Goal: Information Seeking & Learning: Learn about a topic

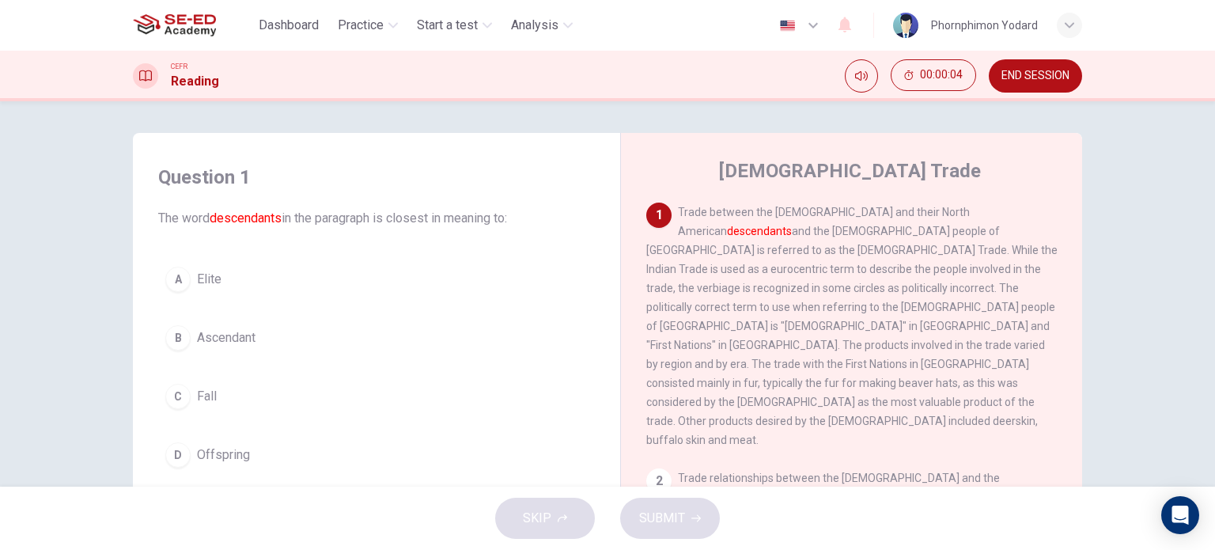
drag, startPoint x: 174, startPoint y: 25, endPoint x: 670, endPoint y: 108, distance: 503.0
click at [174, 25] on img at bounding box center [174, 25] width 83 height 32
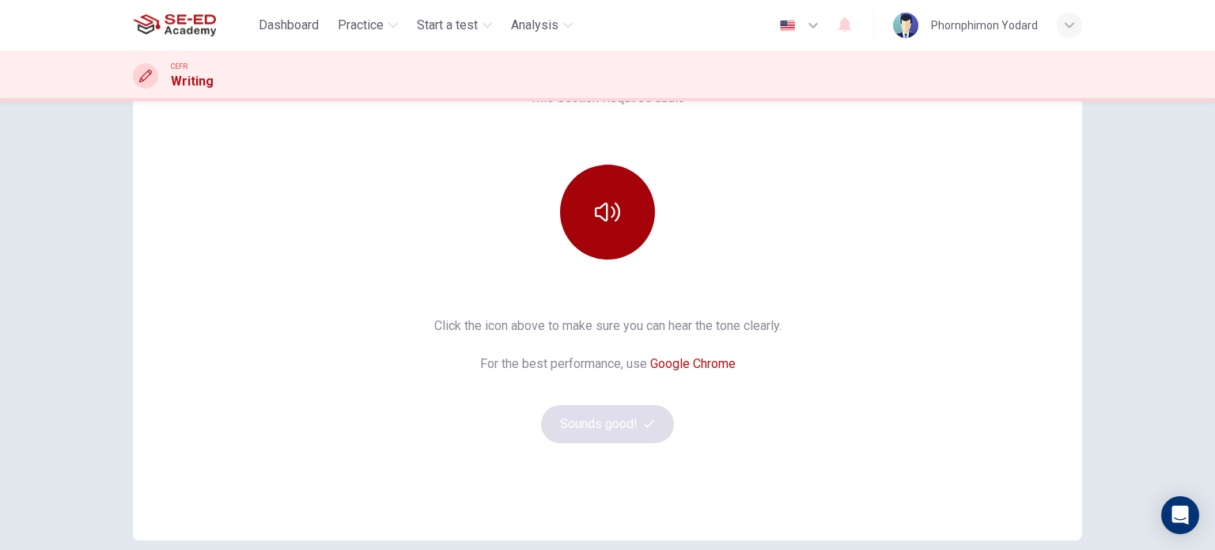
scroll to position [158, 0]
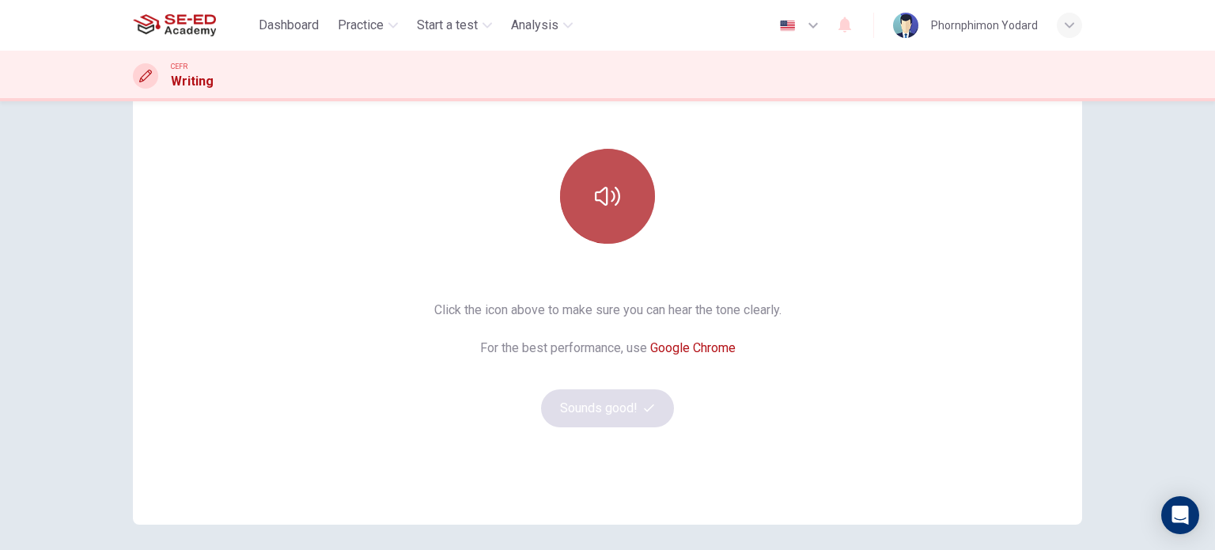
click at [582, 189] on button "button" at bounding box center [607, 196] width 95 height 95
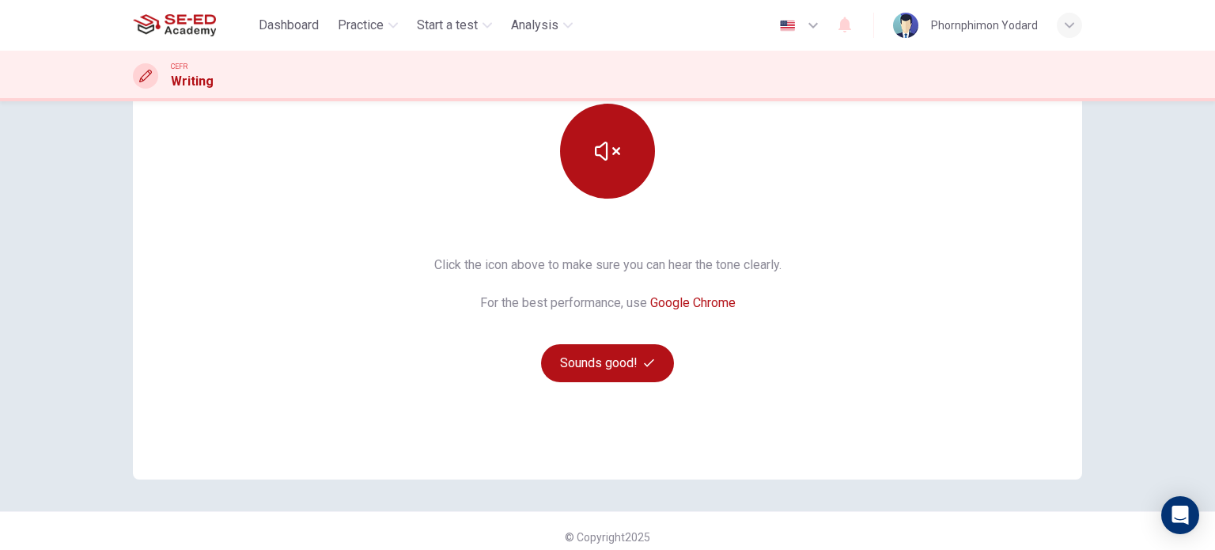
scroll to position [215, 0]
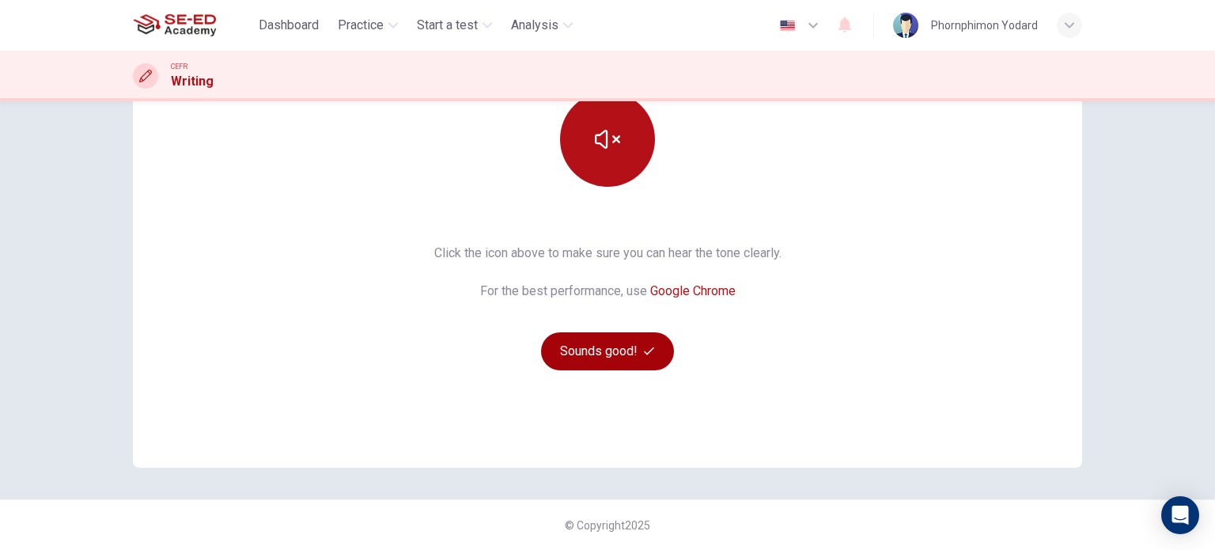
click at [614, 344] on button "Sounds good!" at bounding box center [607, 351] width 133 height 38
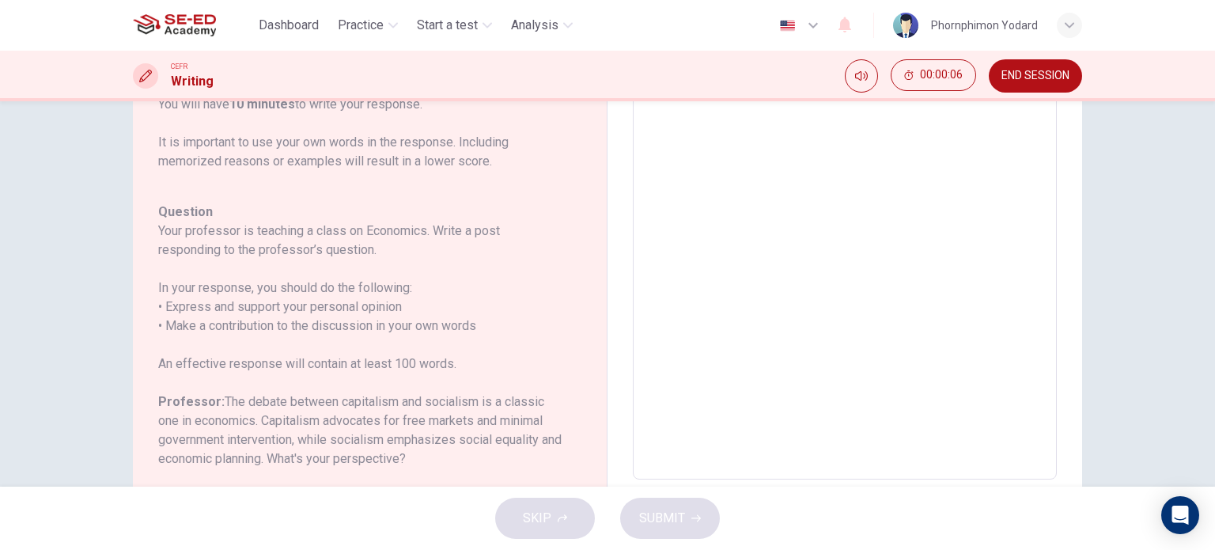
scroll to position [17, 0]
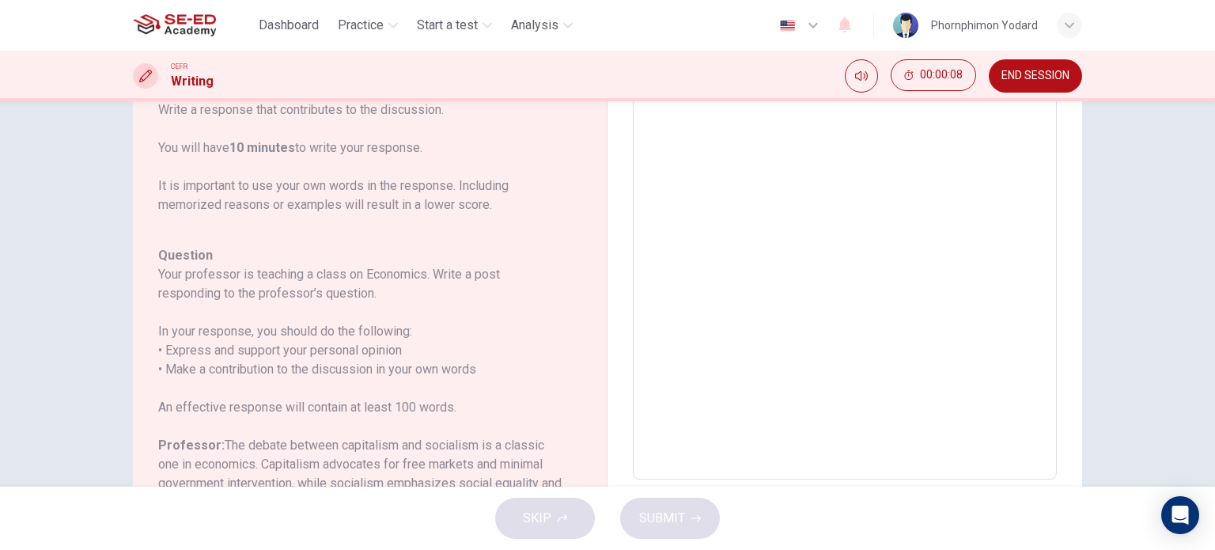
drag, startPoint x: 446, startPoint y: 296, endPoint x: 473, endPoint y: 298, distance: 27.0
click at [473, 298] on h6 "Your professor is teaching a class on Economics. Write a post responding to the…" at bounding box center [360, 284] width 404 height 38
drag, startPoint x: 229, startPoint y: 303, endPoint x: 298, endPoint y: 314, distance: 70.5
click at [260, 320] on div "Question Your professor is teaching a class on Economics. Write a post respondi…" at bounding box center [360, 455] width 404 height 418
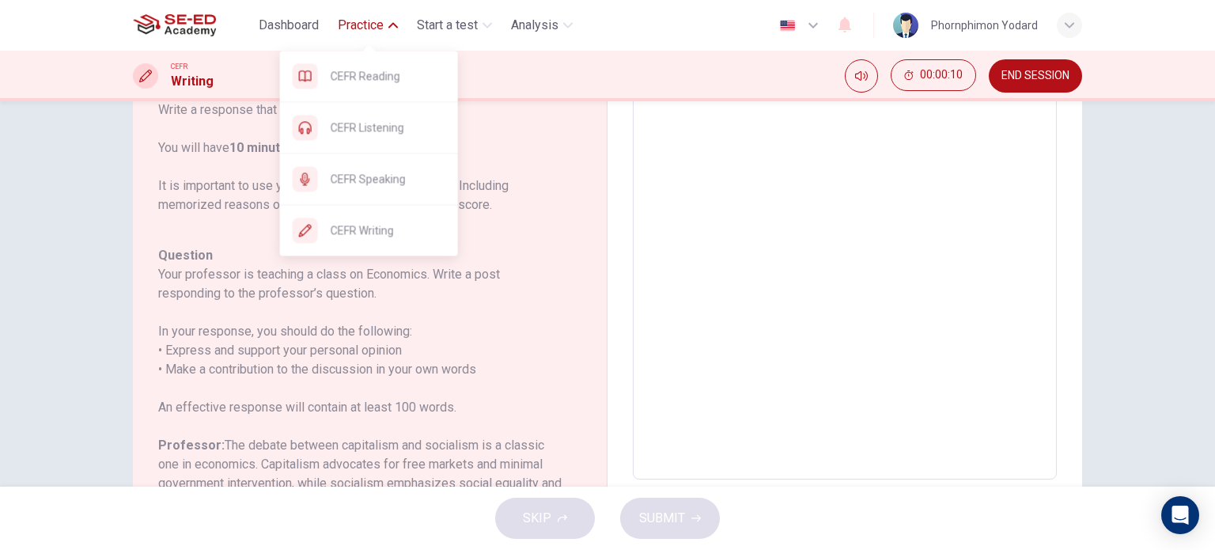
click at [354, 28] on span "Practice" at bounding box center [361, 25] width 46 height 19
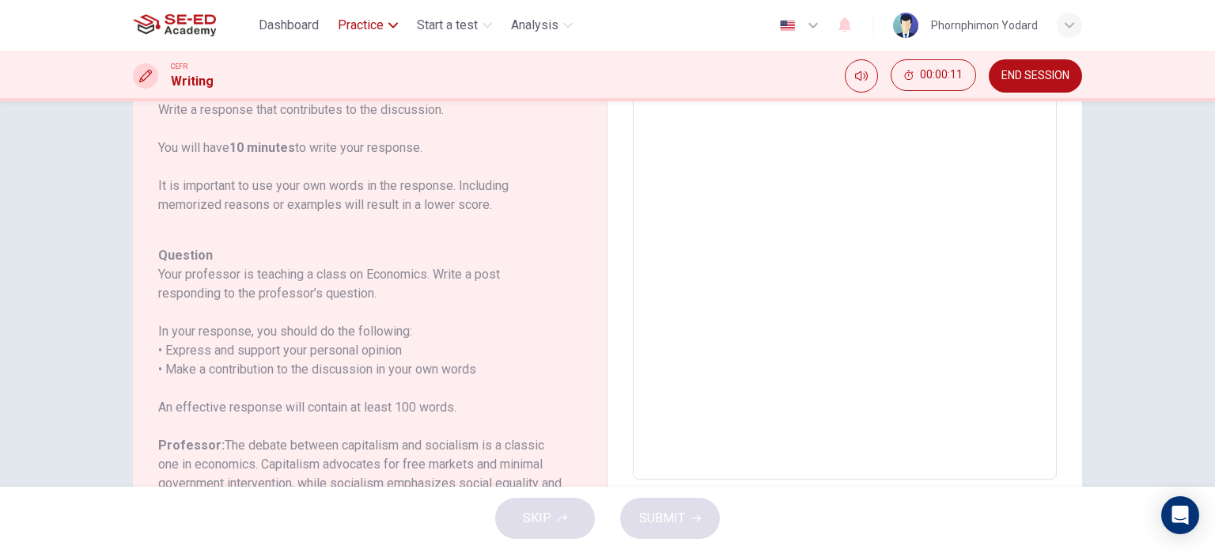
click at [354, 28] on span "Practice" at bounding box center [361, 25] width 46 height 19
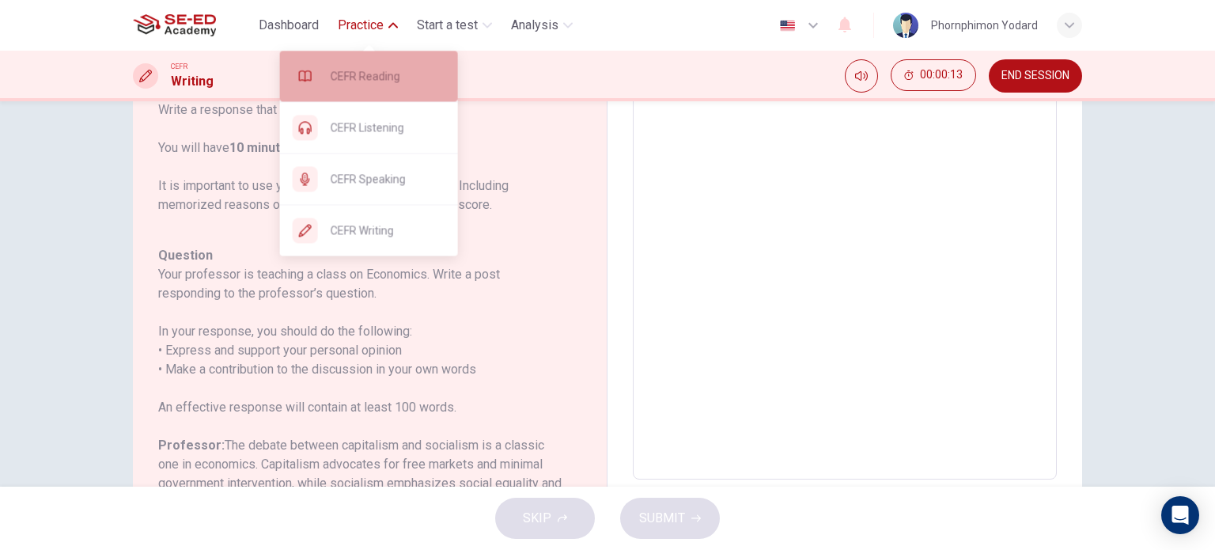
click at [393, 73] on span "CEFR Reading" at bounding box center [388, 75] width 115 height 19
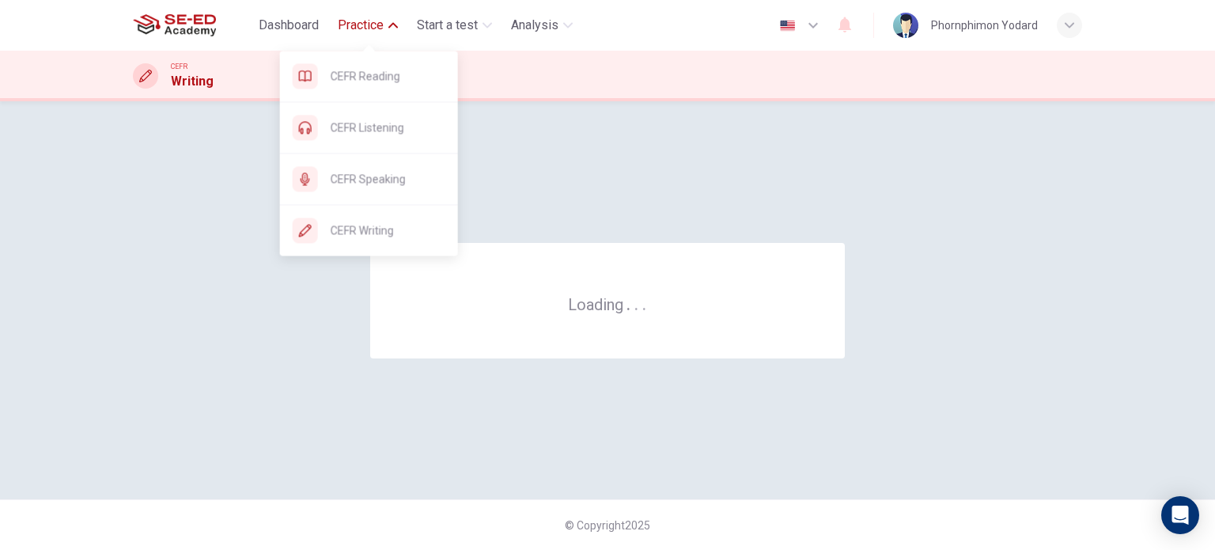
scroll to position [0, 0]
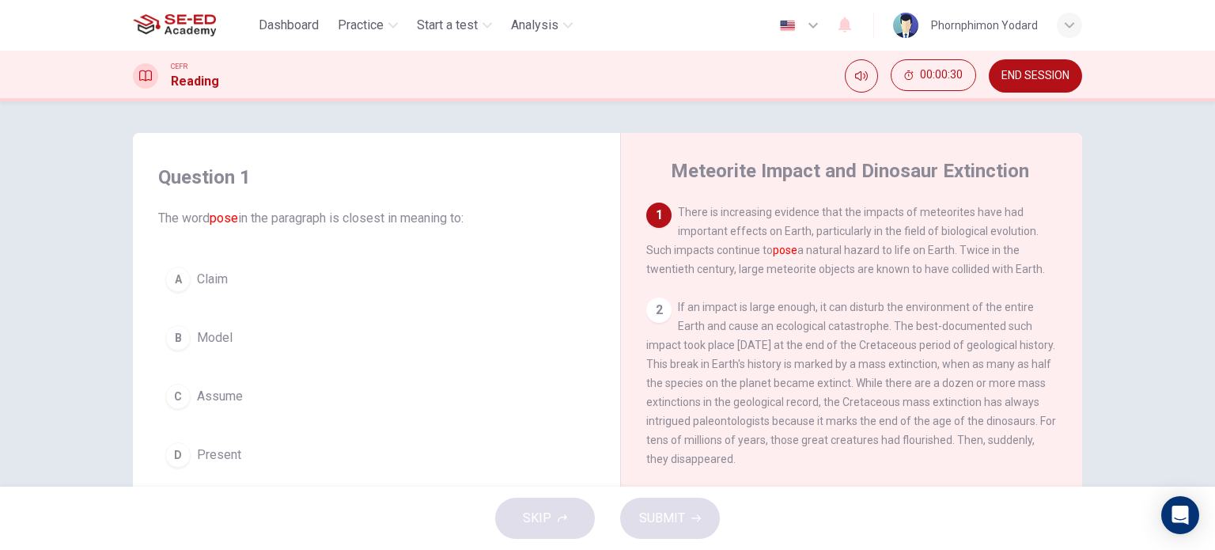
click at [221, 401] on span "Assume" at bounding box center [220, 396] width 46 height 19
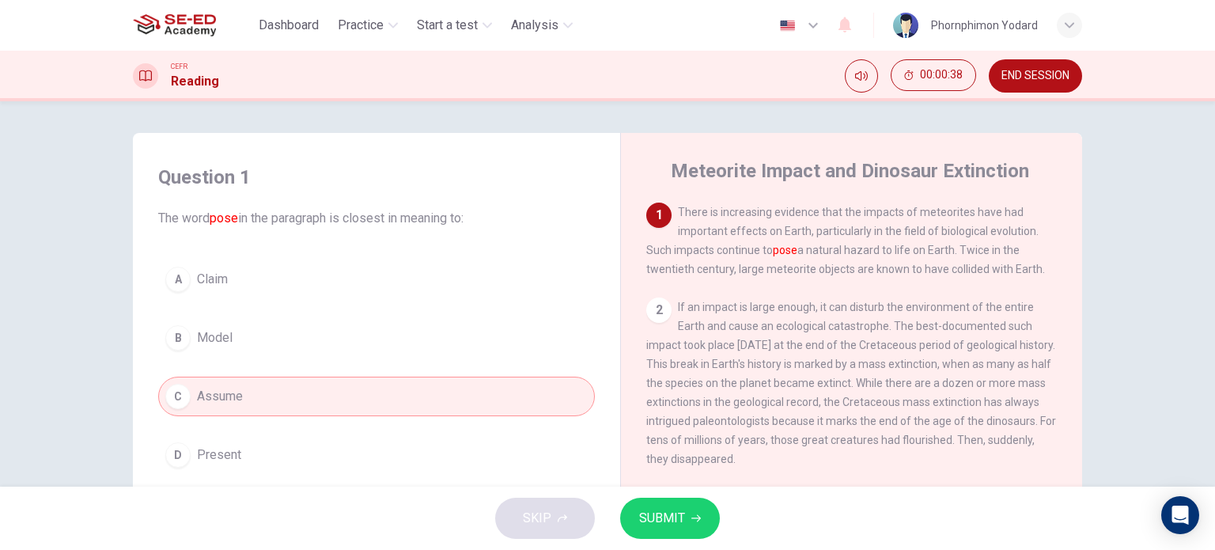
click at [136, 145] on div "Question 1 The word pose in the paragraph is closest in meaning to: A Claim B M…" at bounding box center [607, 408] width 949 height 550
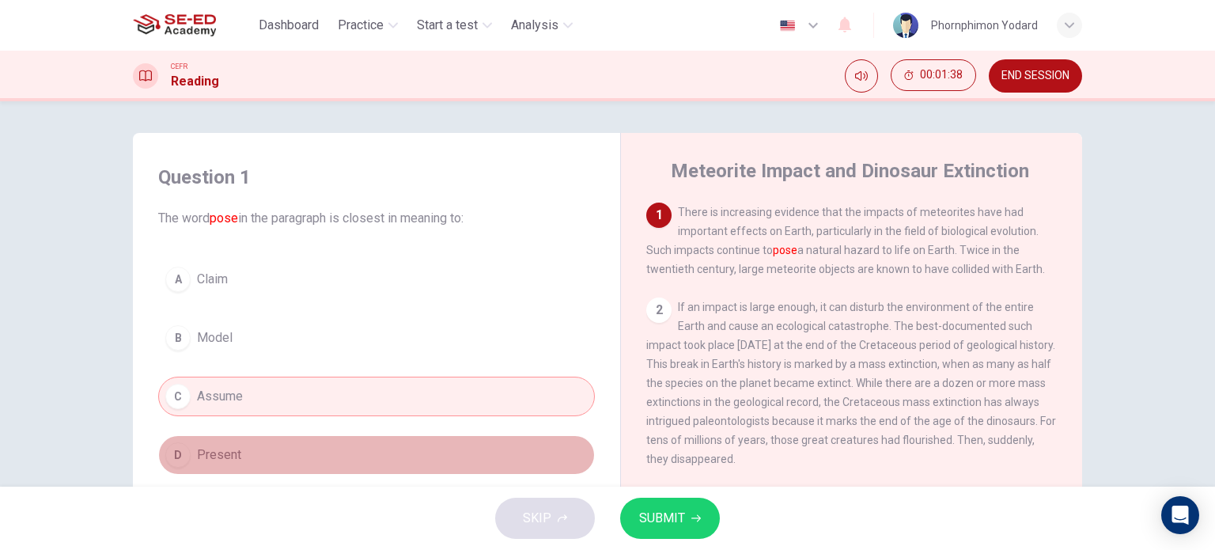
click at [402, 438] on button "D Present" at bounding box center [376, 455] width 437 height 40
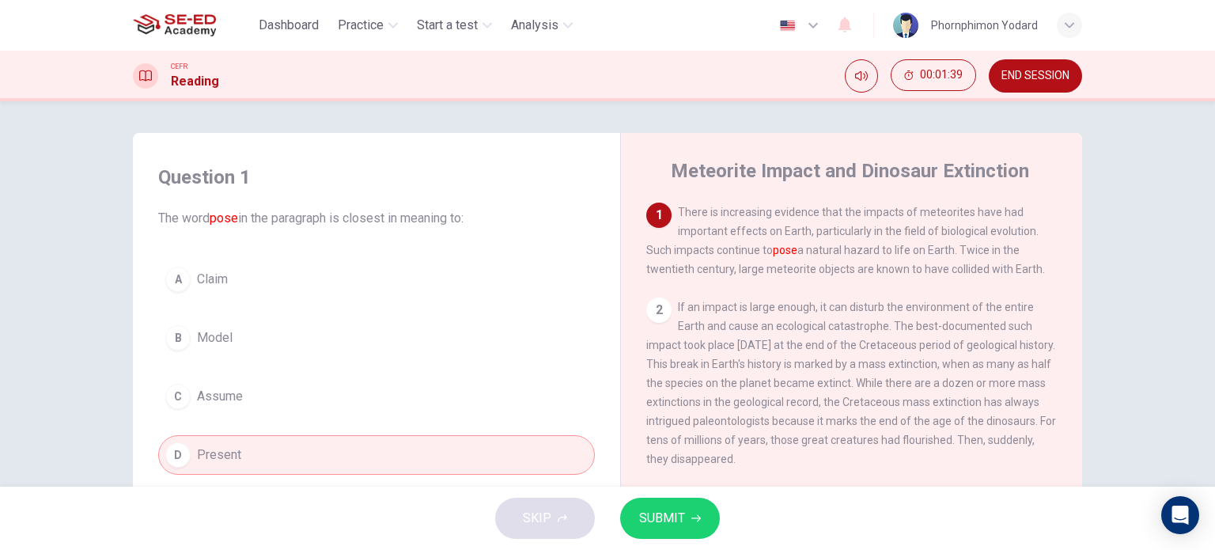
click at [661, 513] on span "SUBMIT" at bounding box center [662, 518] width 46 height 22
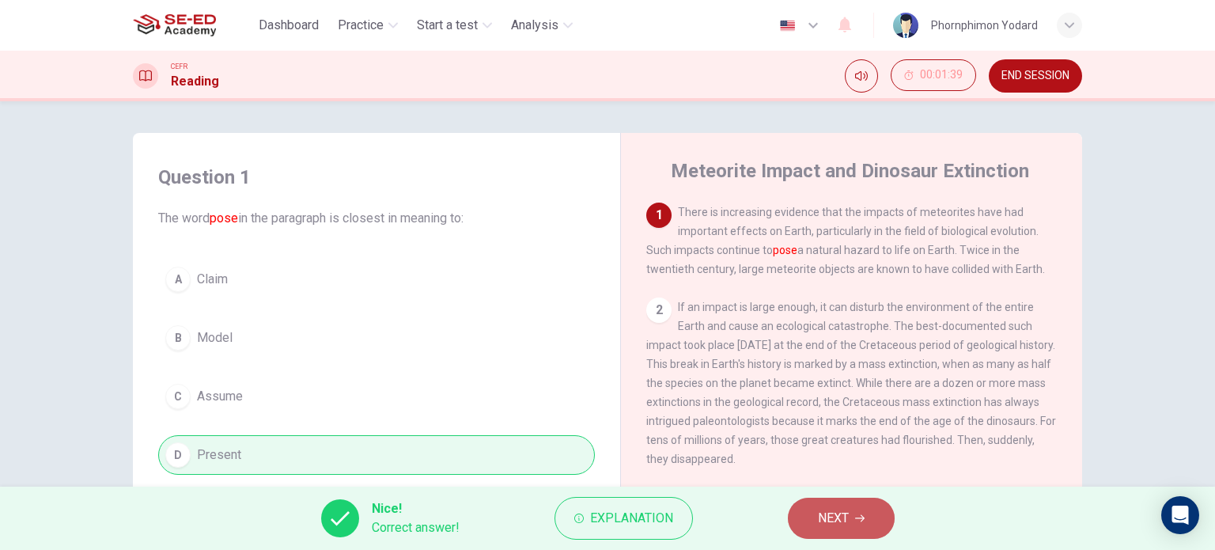
click at [854, 520] on button "NEXT" at bounding box center [841, 518] width 107 height 41
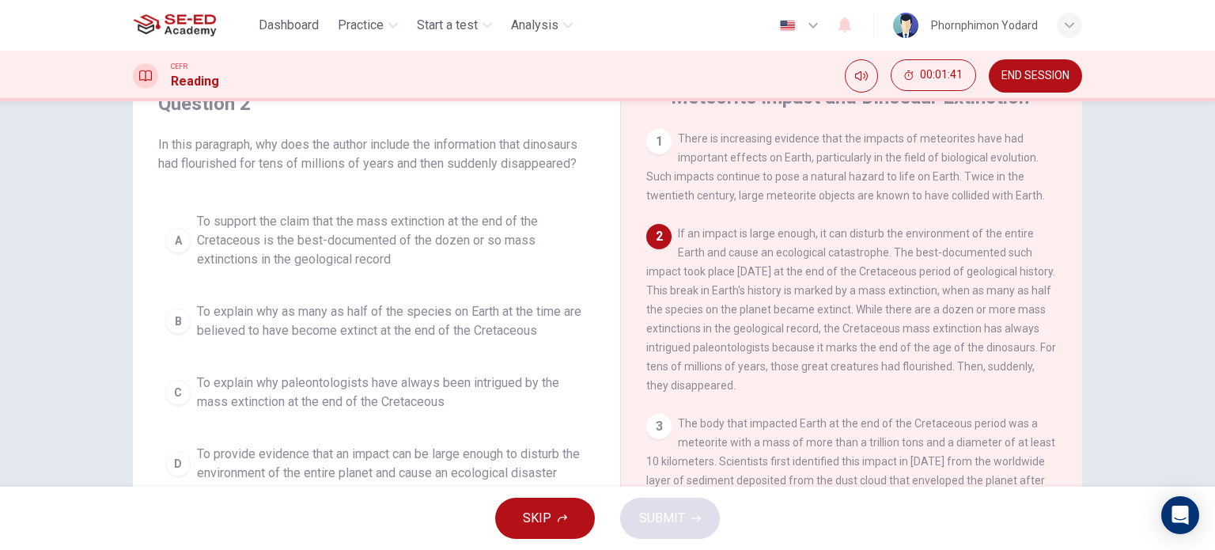
scroll to position [79, 0]
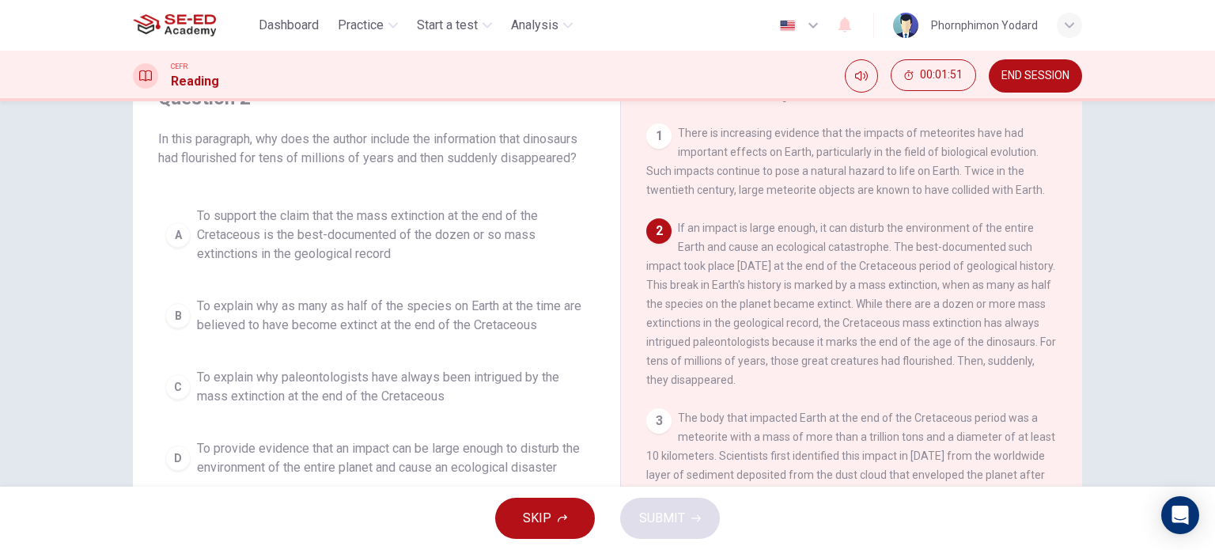
drag, startPoint x: 668, startPoint y: 226, endPoint x: 732, endPoint y: 282, distance: 84.6
click at [732, 282] on div "2 If an impact is large enough, it can disturb the environment of the entire Ea…" at bounding box center [851, 303] width 411 height 171
drag, startPoint x: 639, startPoint y: 390, endPoint x: 654, endPoint y: 381, distance: 17.4
click at [654, 381] on div "Meteorite Impact and Dinosaur Extinction 1 There is increasing evidence that th…" at bounding box center [851, 341] width 462 height 575
drag, startPoint x: 312, startPoint y: 137, endPoint x: 500, endPoint y: 159, distance: 188.8
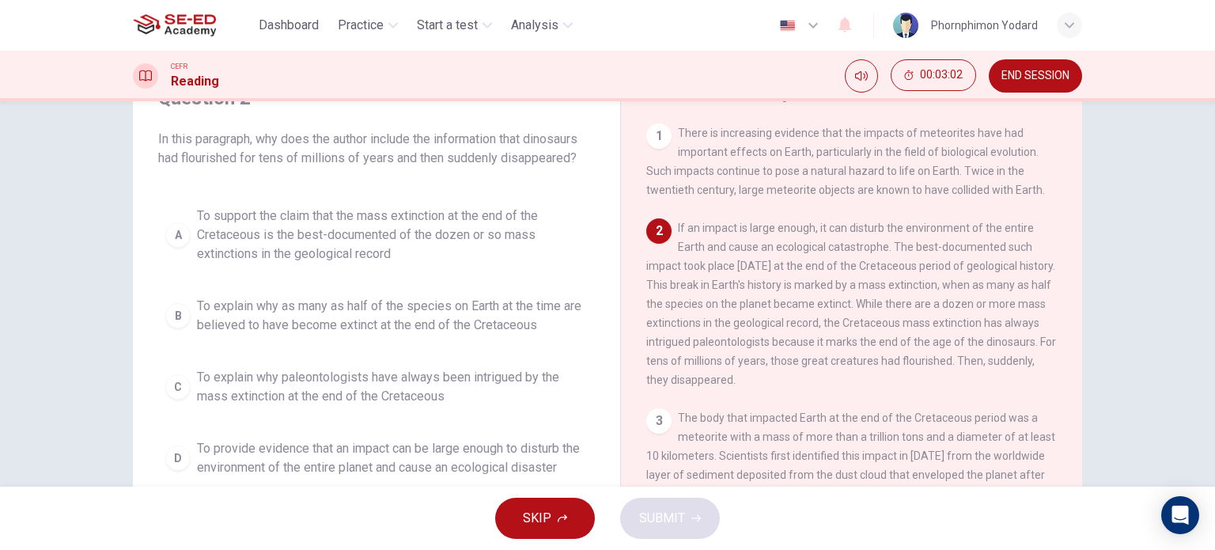
click at [500, 159] on span "In this paragraph, why does the author include the information that dinosaurs h…" at bounding box center [376, 149] width 437 height 38
click at [447, 238] on span "To support the claim that the mass extinction at the end of the Cretaceous is t…" at bounding box center [392, 234] width 391 height 57
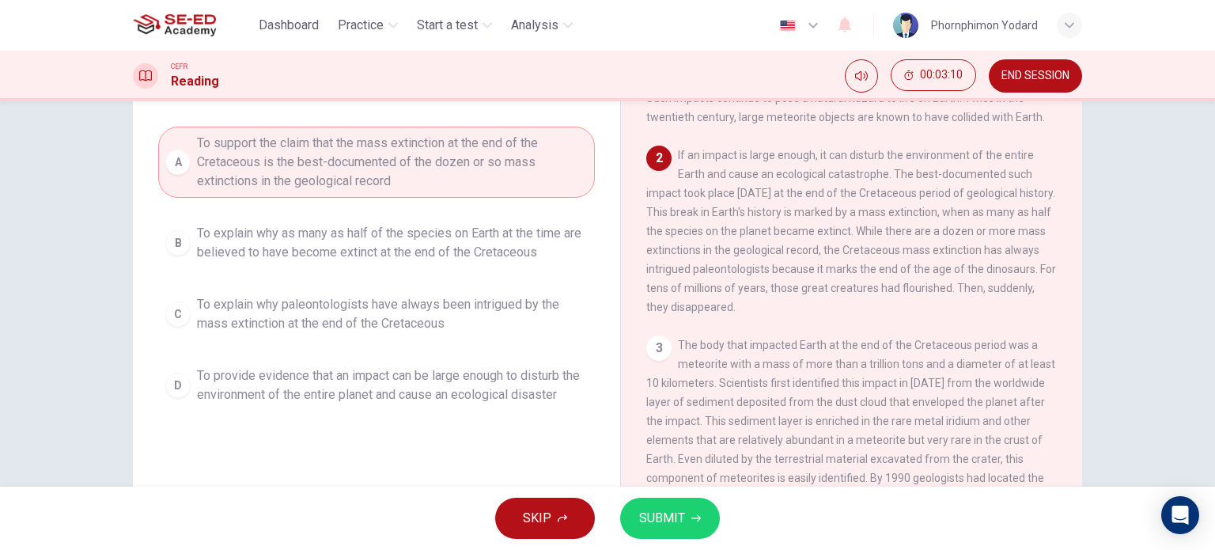
scroll to position [158, 0]
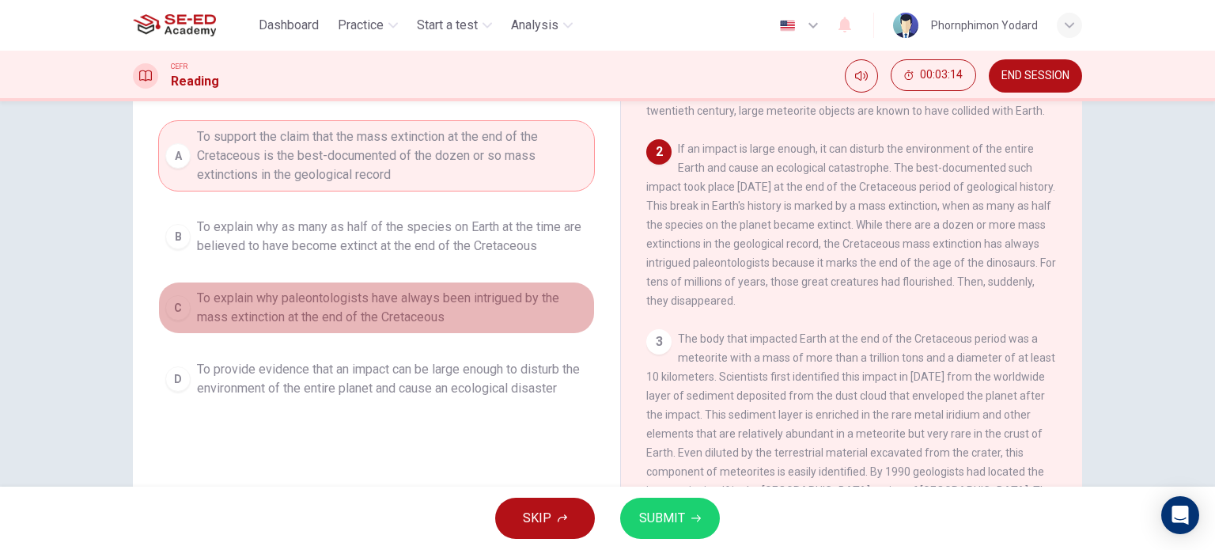
click at [427, 317] on span "To explain why paleontologists have always been intrigued by the mass extinctio…" at bounding box center [392, 308] width 391 height 38
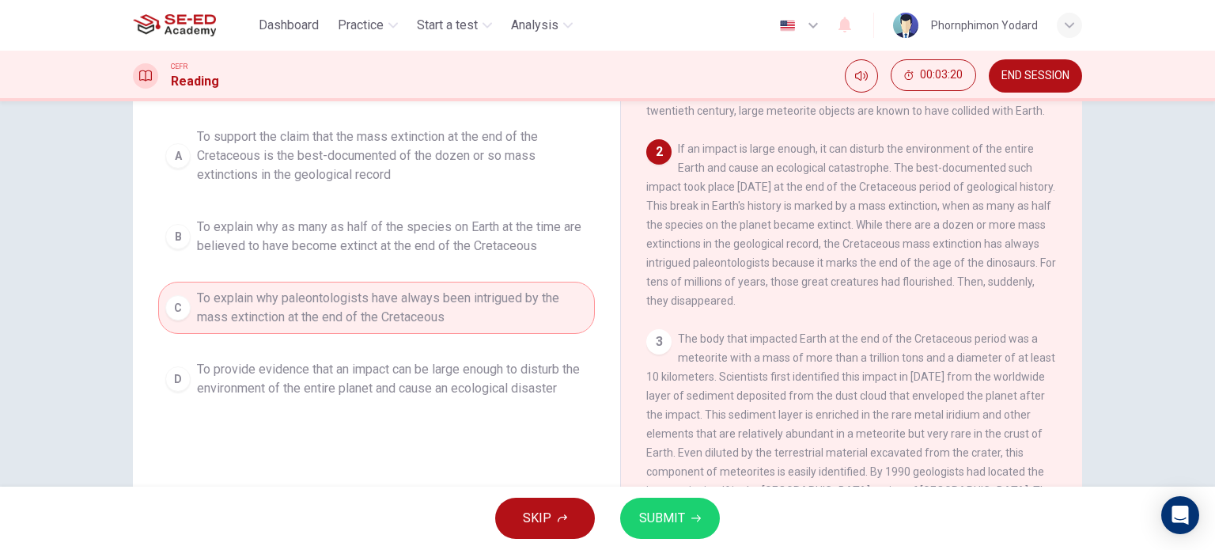
click at [528, 388] on span "To provide evidence that an impact can be large enough to disturb the environme…" at bounding box center [392, 379] width 391 height 38
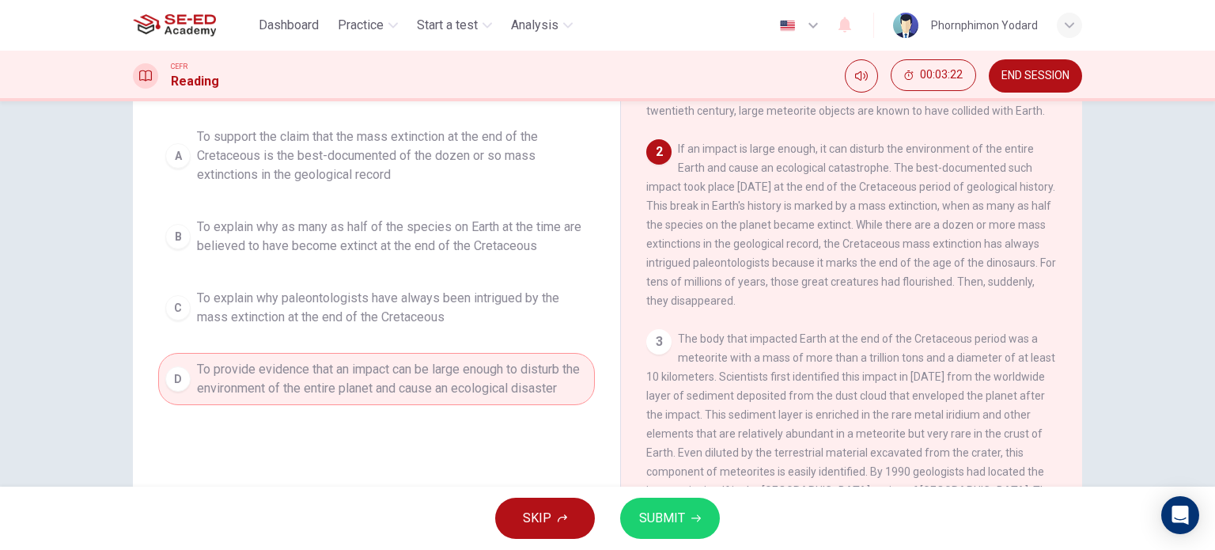
click at [683, 517] on span "SUBMIT" at bounding box center [662, 518] width 46 height 22
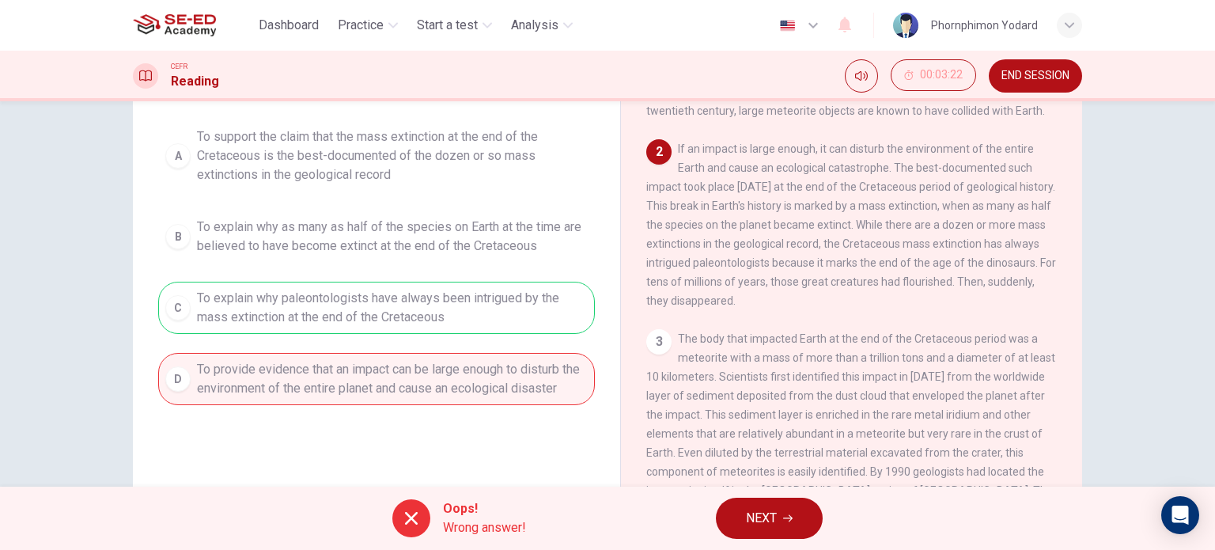
click at [406, 524] on icon at bounding box center [411, 518] width 19 height 19
click at [794, 512] on button "NEXT" at bounding box center [769, 518] width 107 height 41
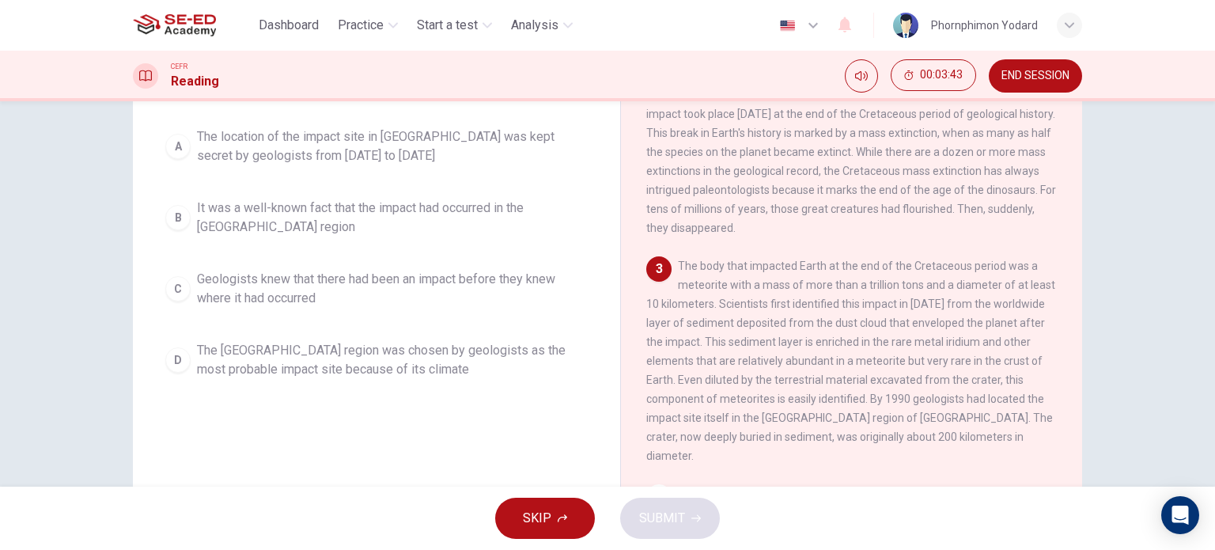
scroll to position [79, 0]
drag, startPoint x: 869, startPoint y: 401, endPoint x: 889, endPoint y: 408, distance: 21.8
click at [889, 408] on span "The body that impacted Earth at the end of the Cretaceous period was a meteorit…" at bounding box center [850, 354] width 409 height 203
click at [409, 358] on span "The [GEOGRAPHIC_DATA] region was chosen by geologists as the most probable impa…" at bounding box center [392, 360] width 391 height 38
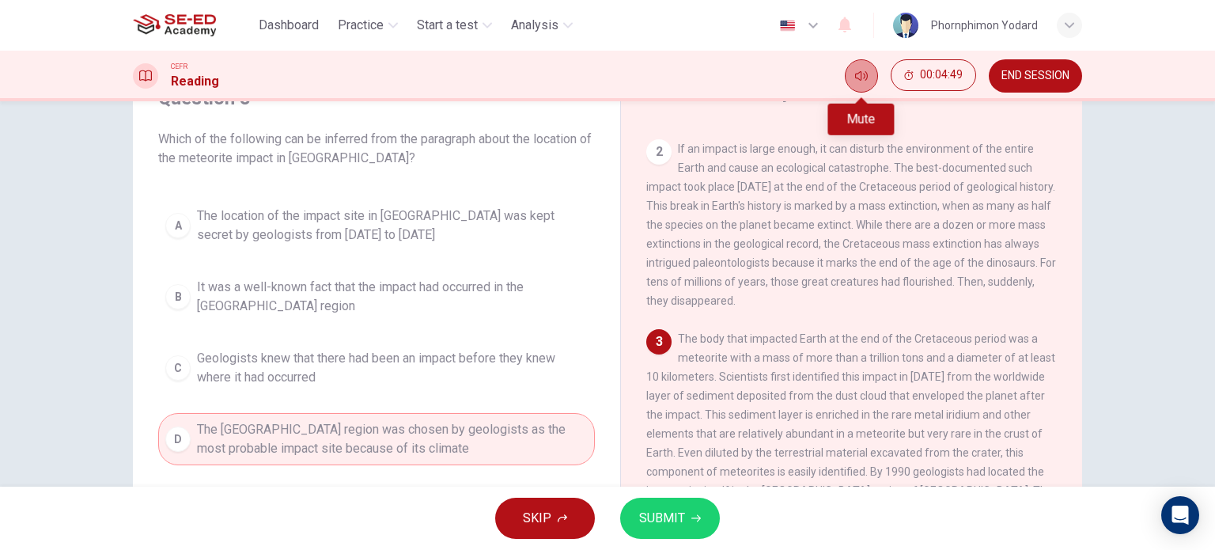
click at [861, 79] on icon "Mute" at bounding box center [861, 76] width 13 height 13
click at [861, 79] on icon "Unmute" at bounding box center [861, 76] width 13 height 13
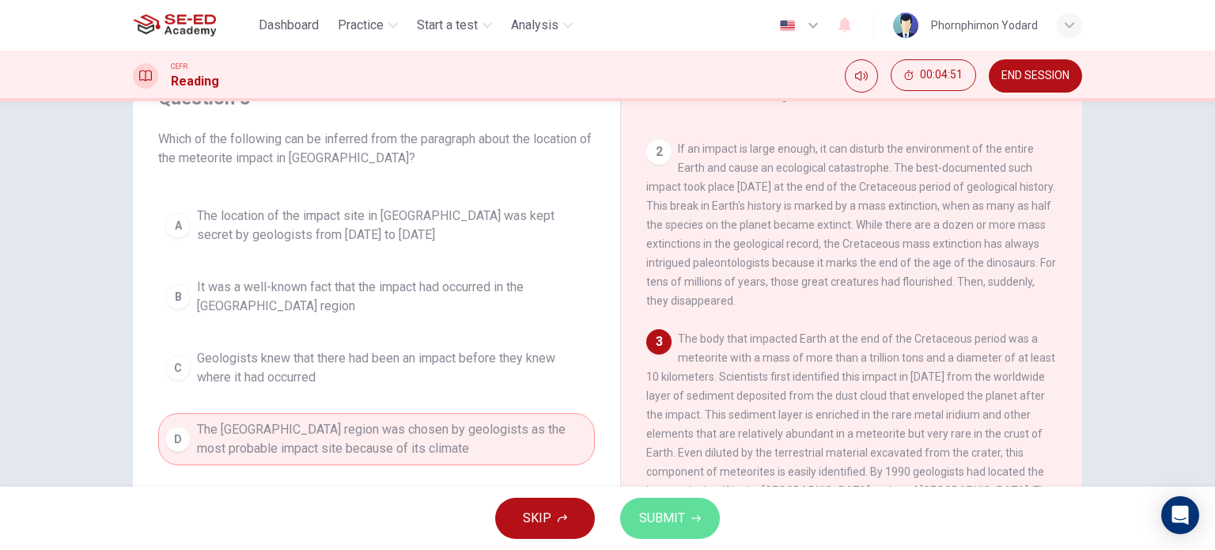
click at [680, 523] on span "SUBMIT" at bounding box center [662, 518] width 46 height 22
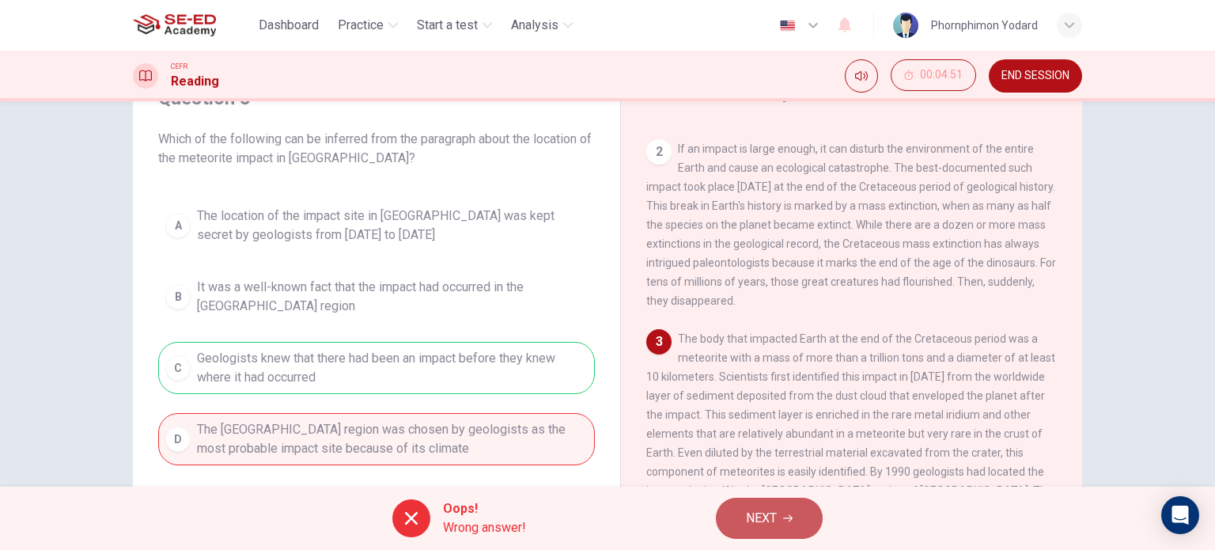
click at [754, 516] on span "NEXT" at bounding box center [761, 518] width 31 height 22
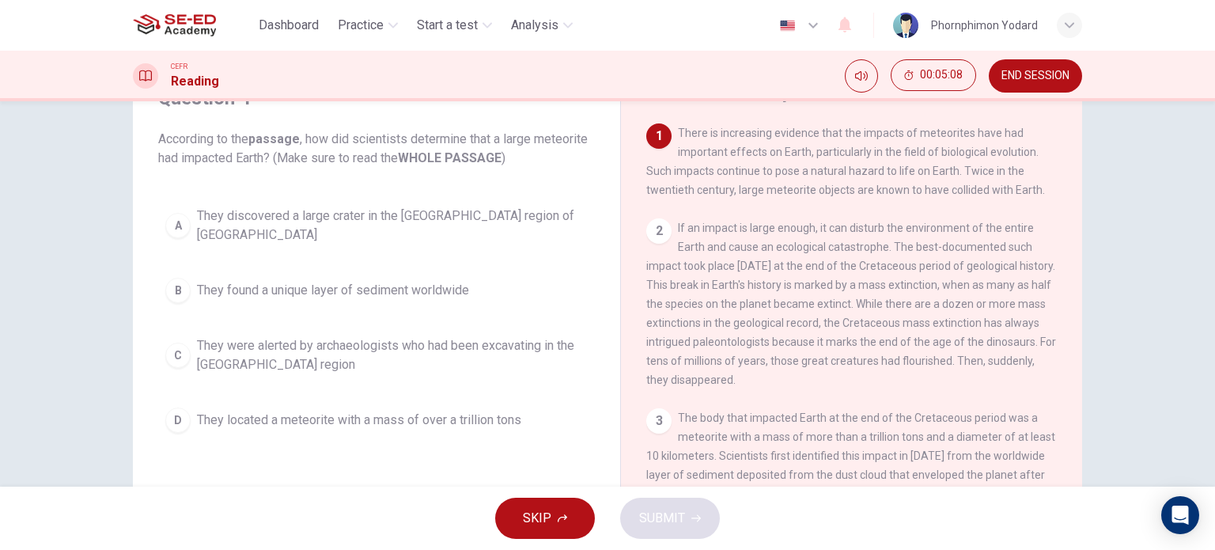
drag, startPoint x: 678, startPoint y: 128, endPoint x: 827, endPoint y: 285, distance: 216.0
click at [829, 272] on div "1 There is increasing evidence that the impacts of meteorites have had importan…" at bounding box center [862, 363] width 432 height 480
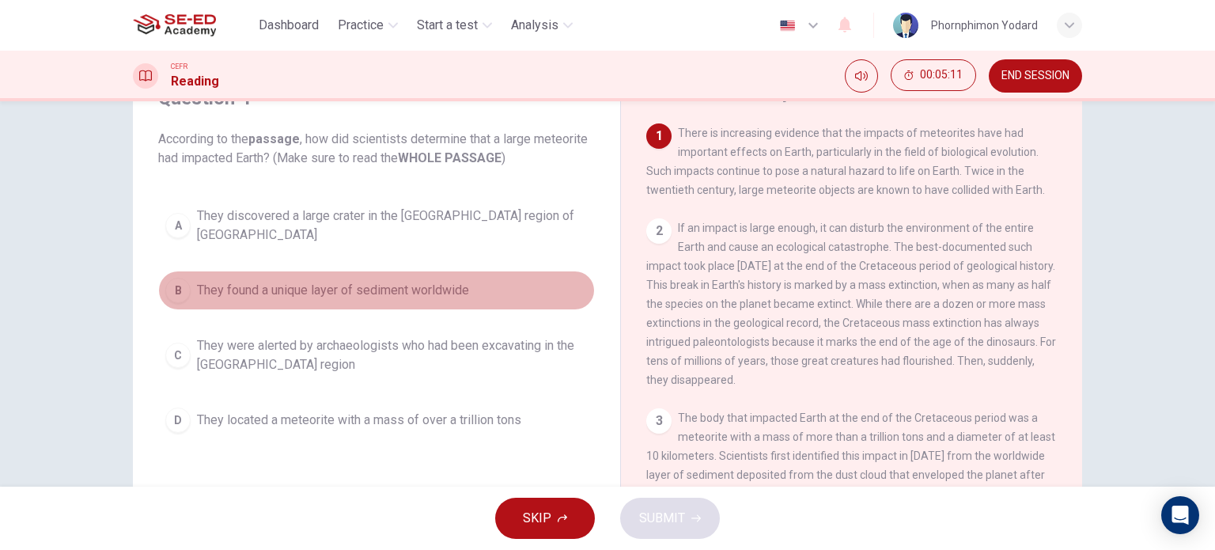
click at [467, 281] on span "They found a unique layer of sediment worldwide" at bounding box center [333, 290] width 272 height 19
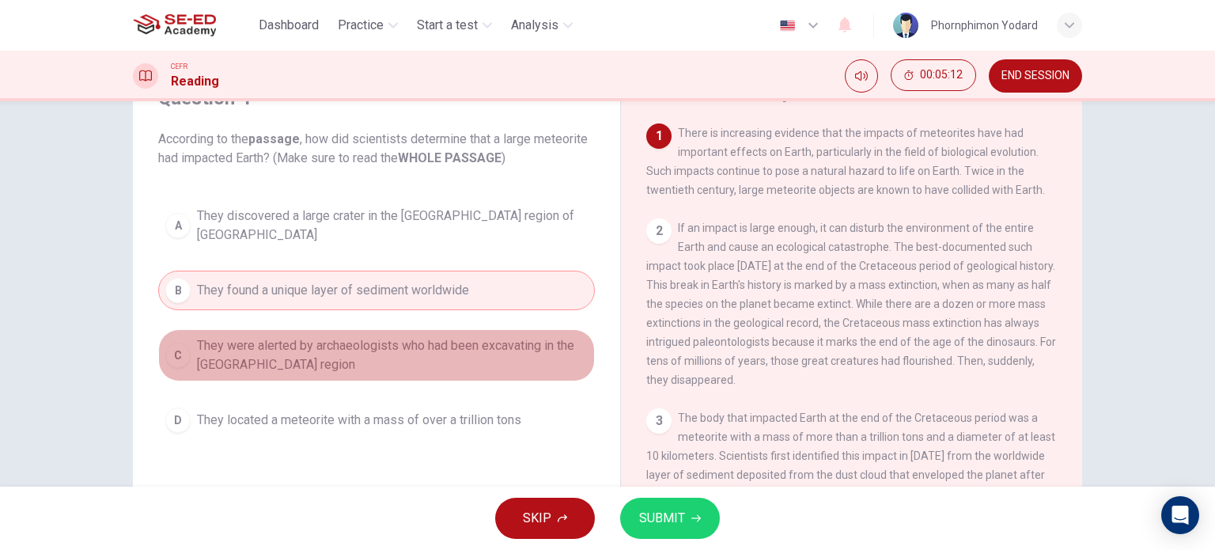
click at [490, 347] on span "They were alerted by archaeologists who had been excavating in the [GEOGRAPHIC_…" at bounding box center [392, 355] width 391 height 38
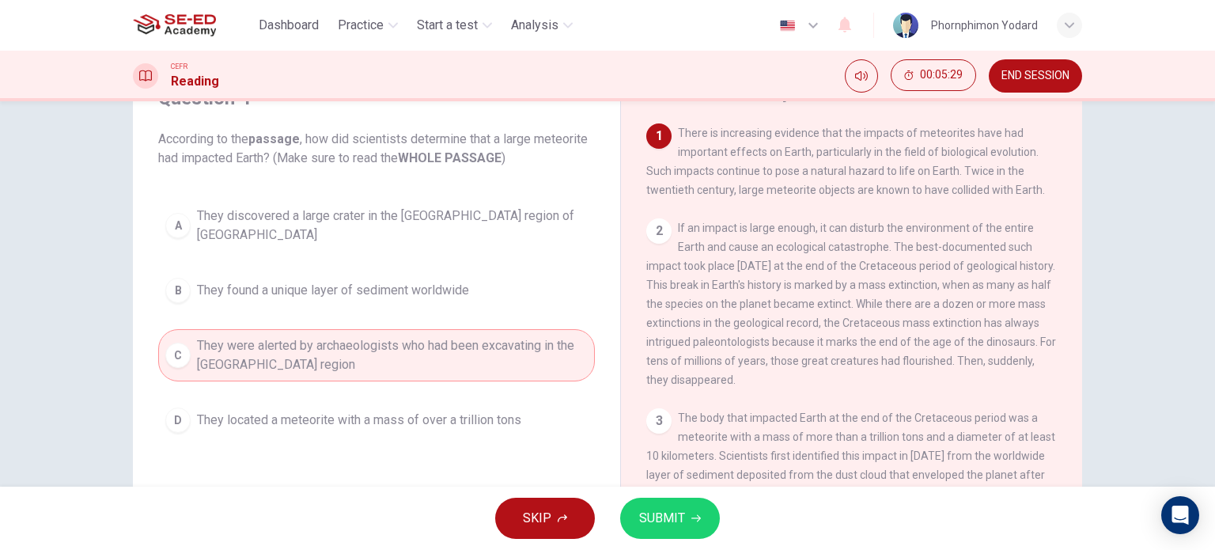
click at [1028, 77] on span "END SESSION" at bounding box center [1035, 76] width 68 height 13
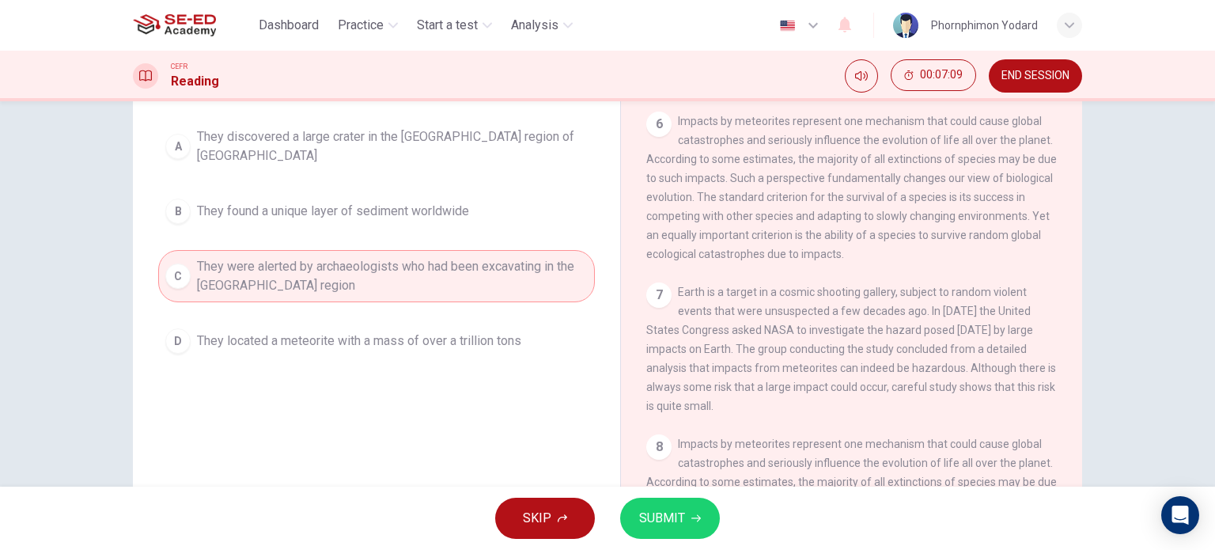
scroll to position [769, 0]
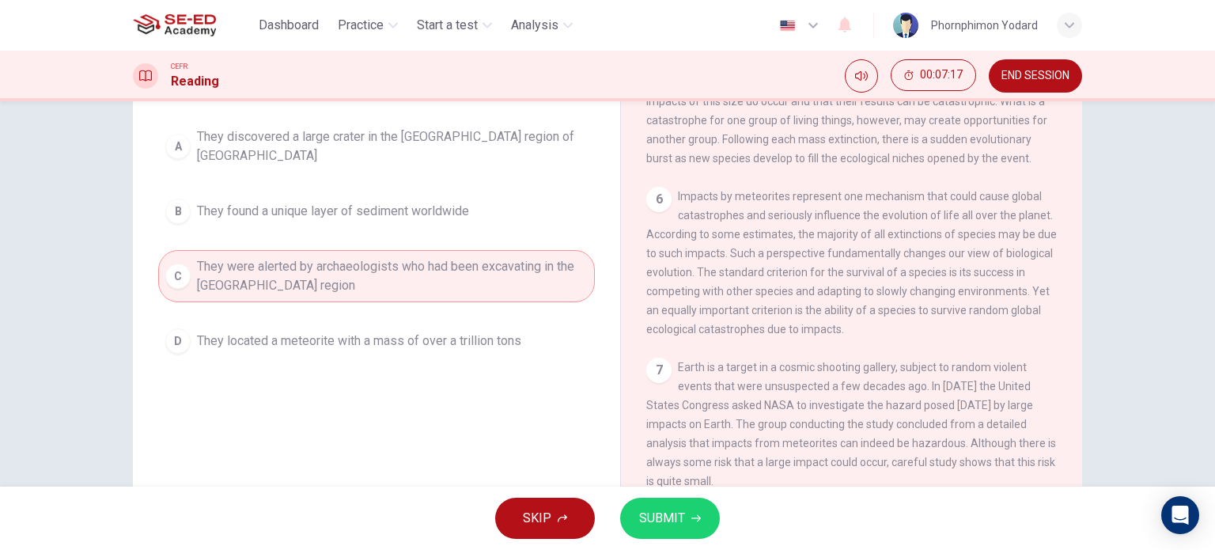
click at [339, 202] on span "They found a unique layer of sediment worldwide" at bounding box center [333, 211] width 272 height 19
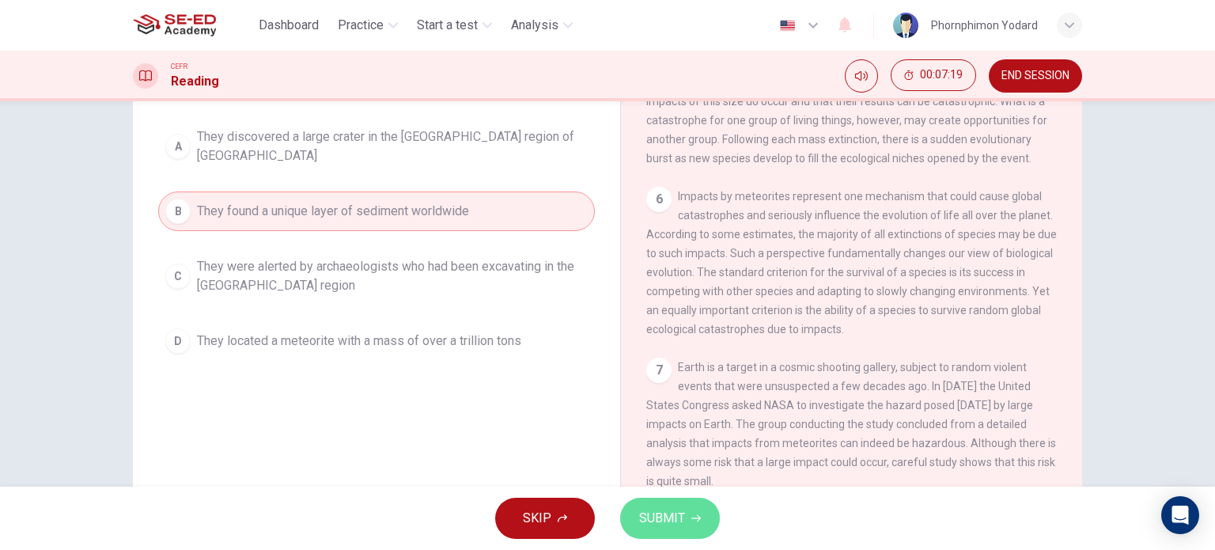
click at [681, 515] on span "SUBMIT" at bounding box center [662, 518] width 46 height 22
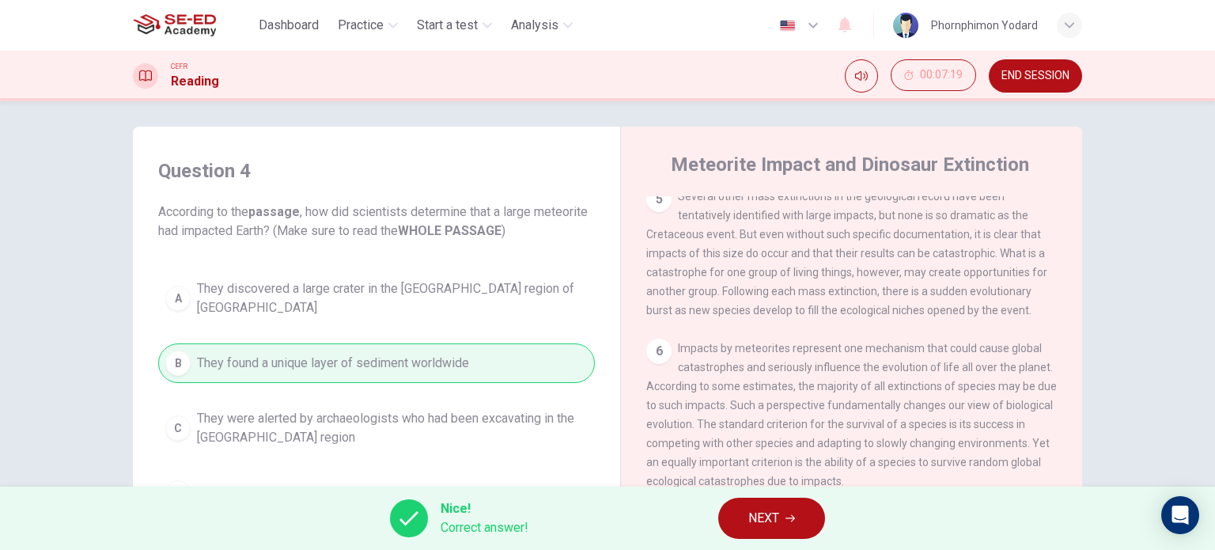
scroll to position [0, 0]
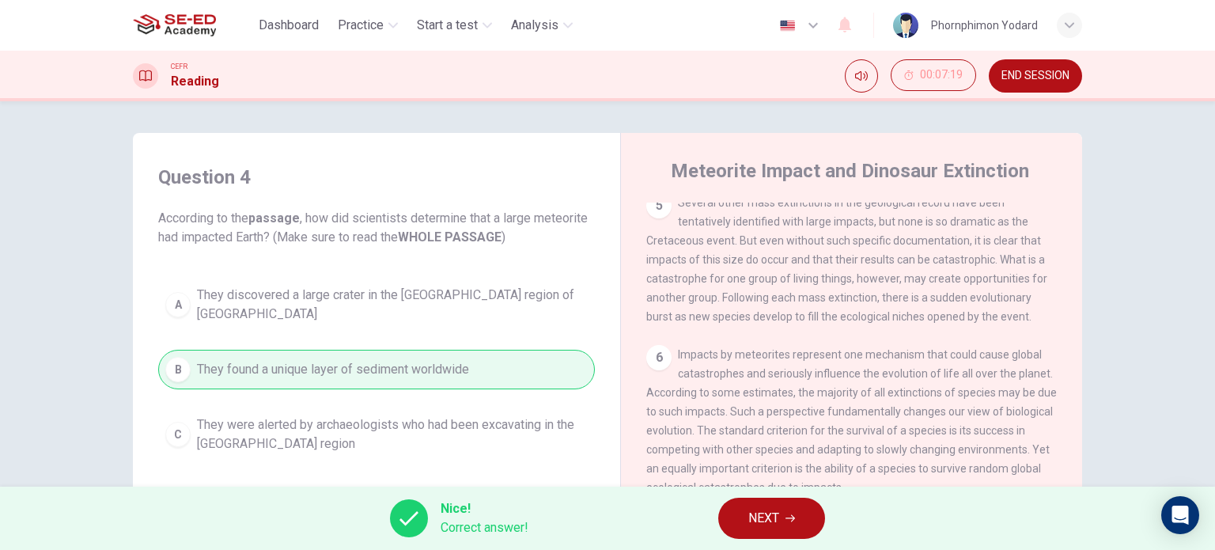
click at [763, 520] on span "NEXT" at bounding box center [763, 518] width 31 height 22
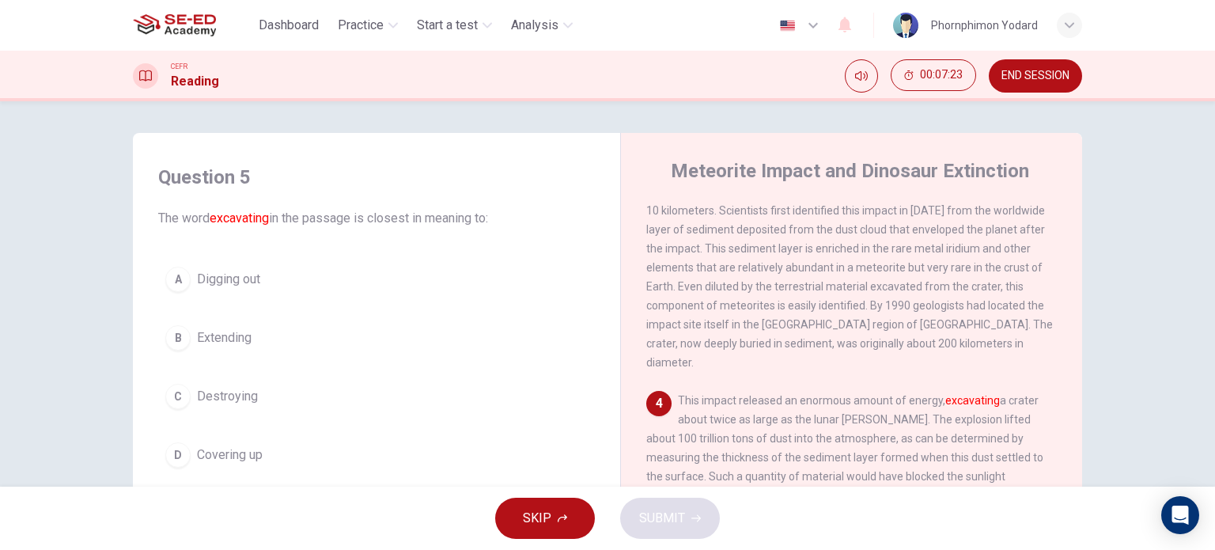
scroll to position [452, 0]
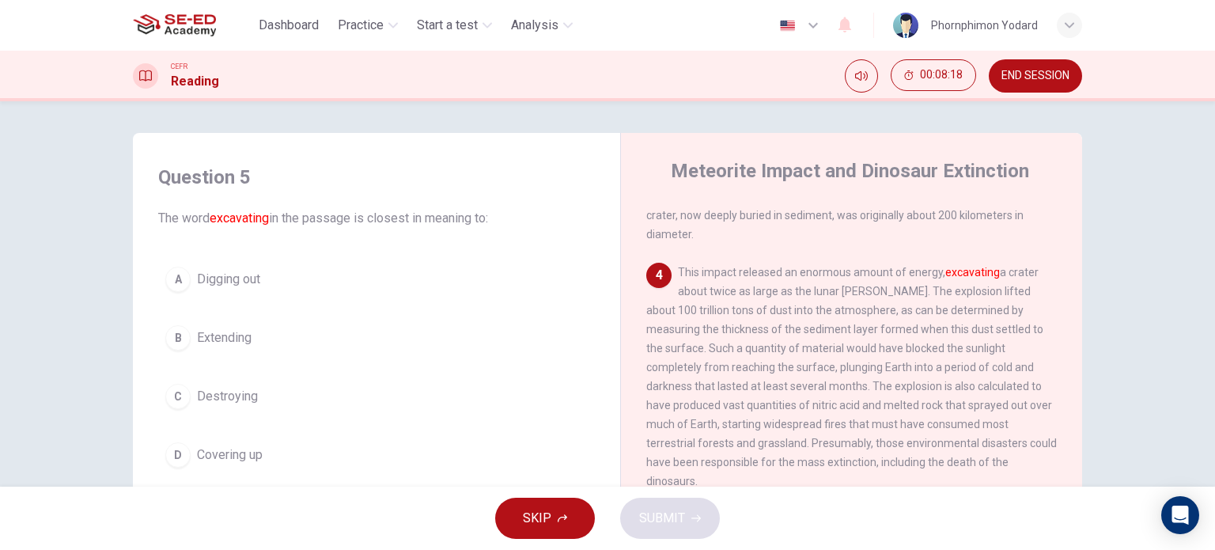
click at [263, 288] on button "A Digging out" at bounding box center [376, 279] width 437 height 40
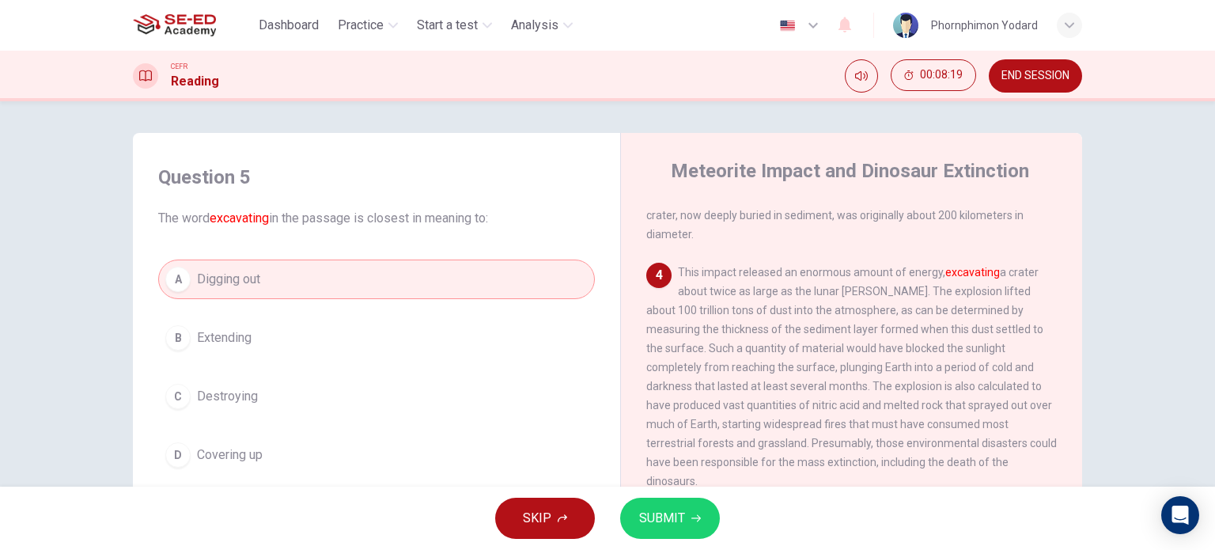
click at [670, 521] on span "SUBMIT" at bounding box center [662, 518] width 46 height 22
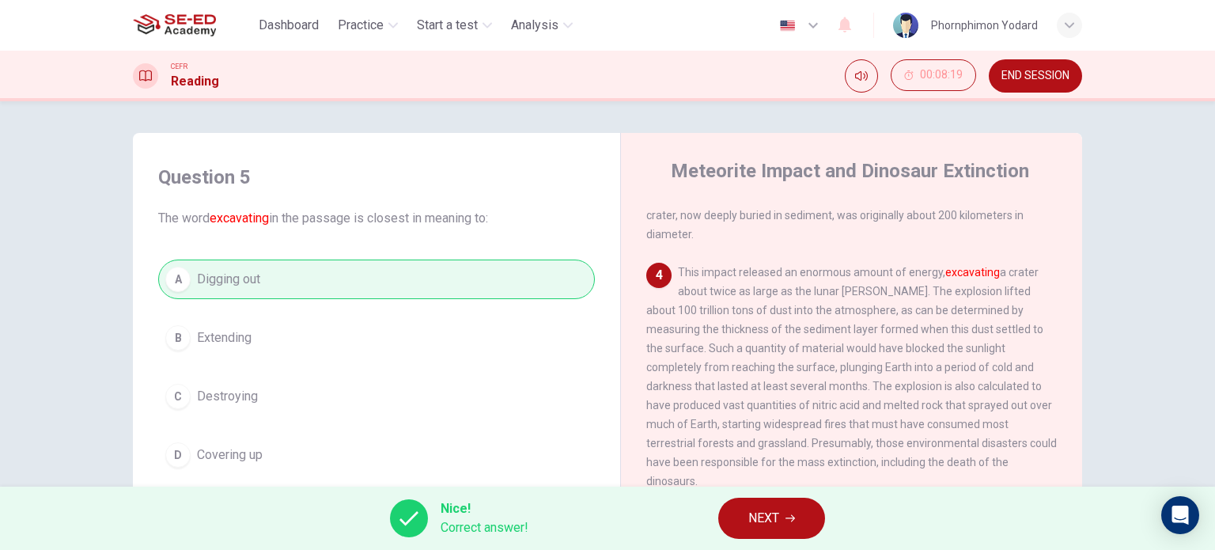
click at [1019, 66] on button "END SESSION" at bounding box center [1035, 75] width 93 height 33
